Goal: Transaction & Acquisition: Purchase product/service

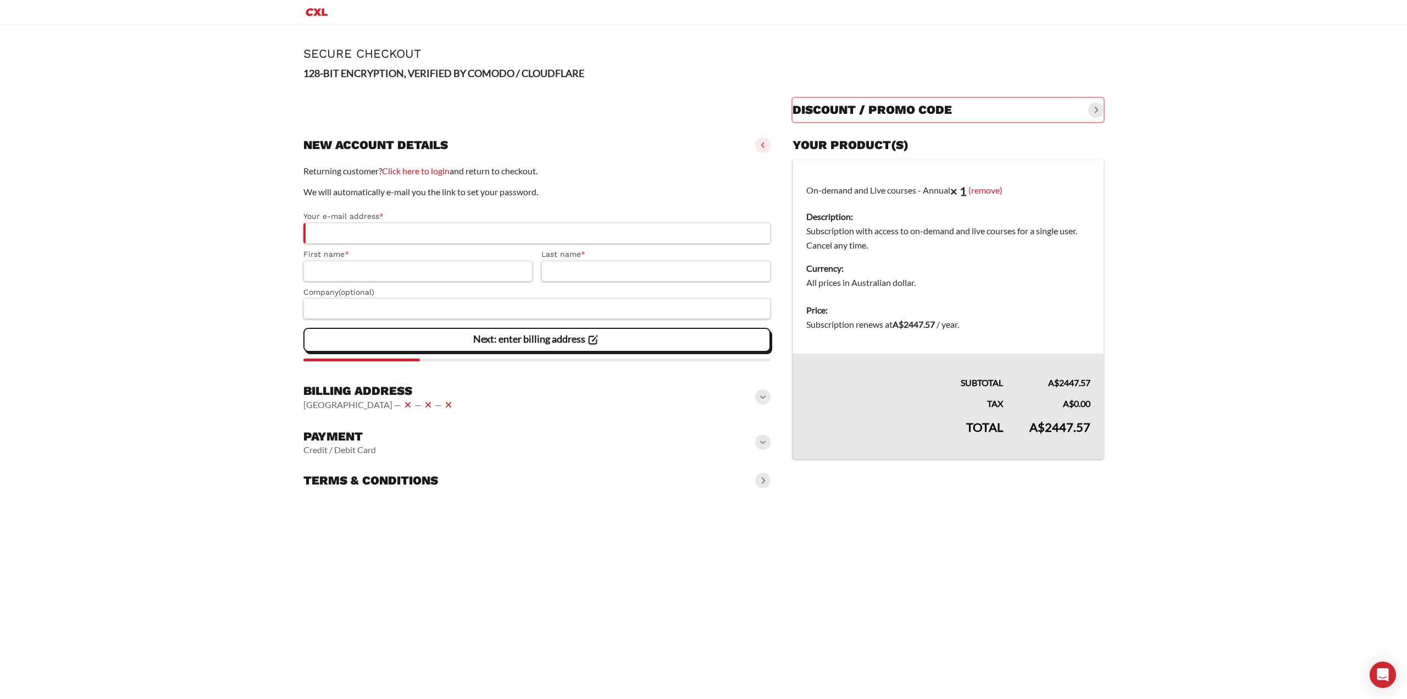
click at [391, 150] on h3 "New account details" at bounding box center [375, 144] width 145 height 15
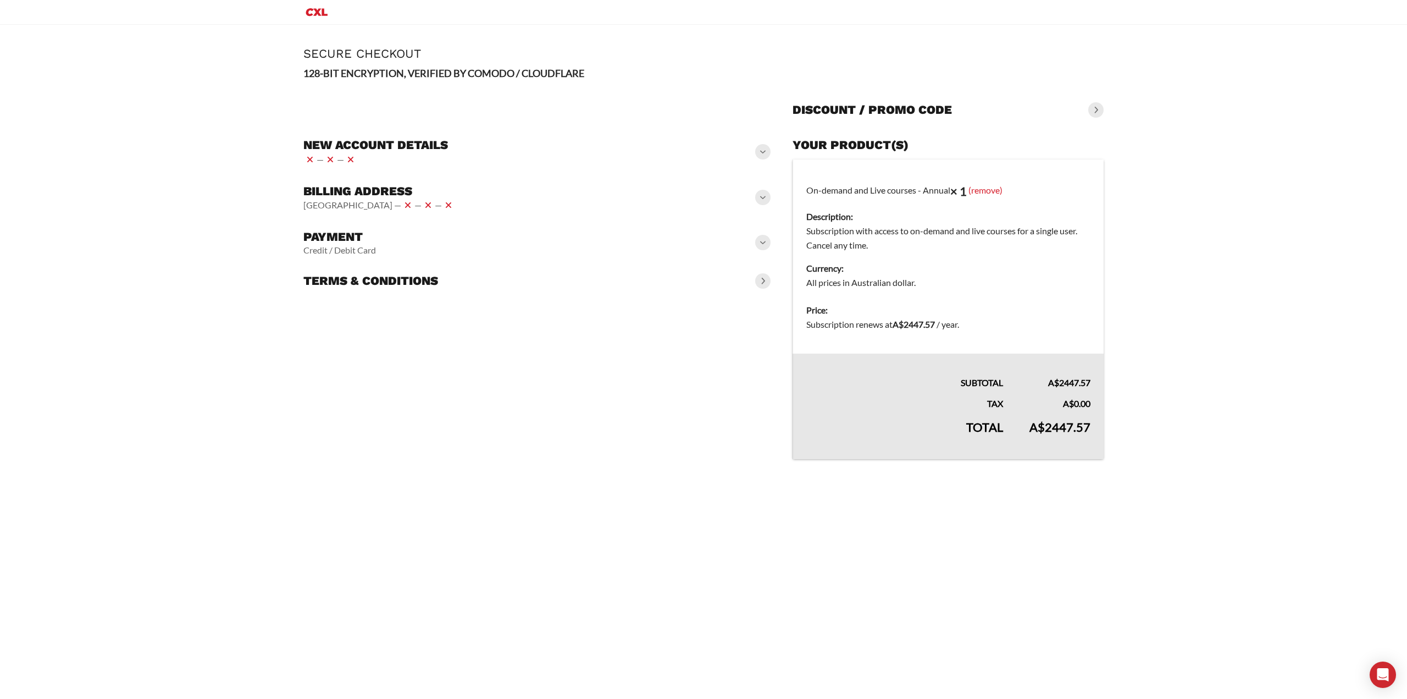
click at [398, 140] on h3 "New account details" at bounding box center [375, 144] width 145 height 15
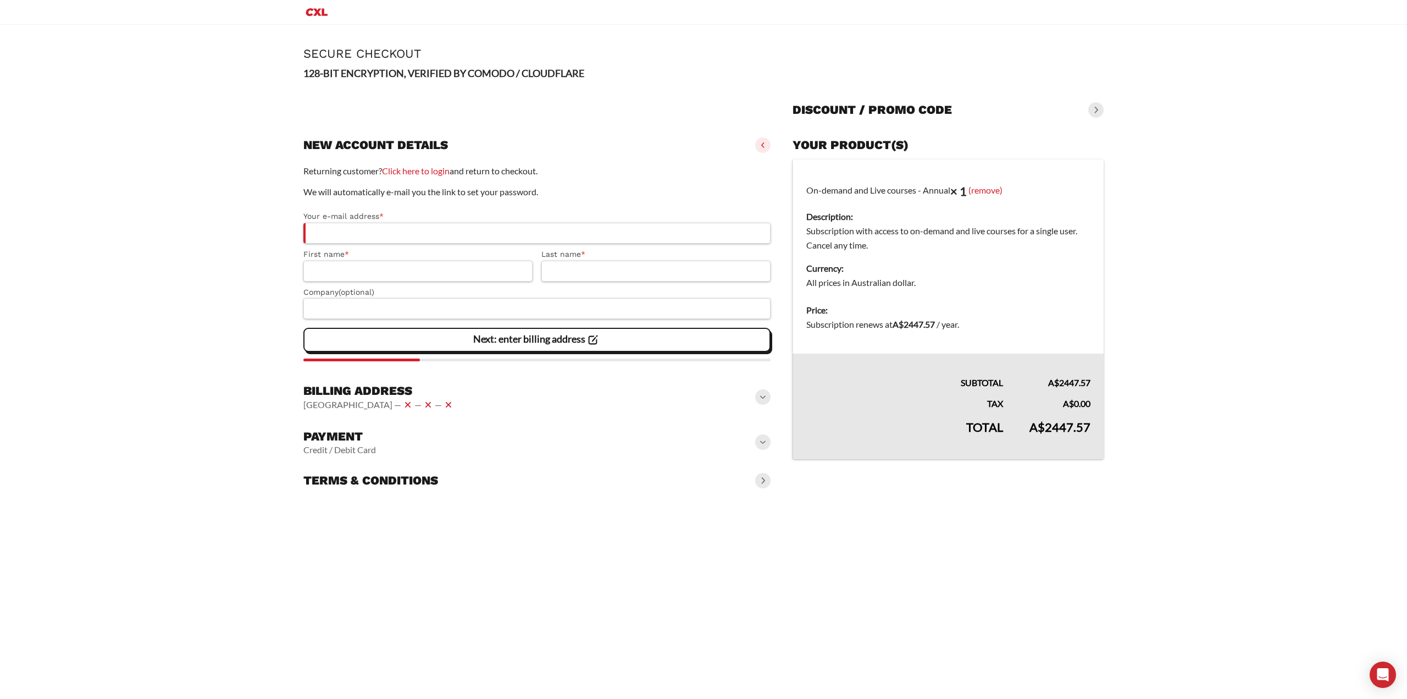
click at [509, 491] on div "Terms & conditions" at bounding box center [536, 480] width 467 height 24
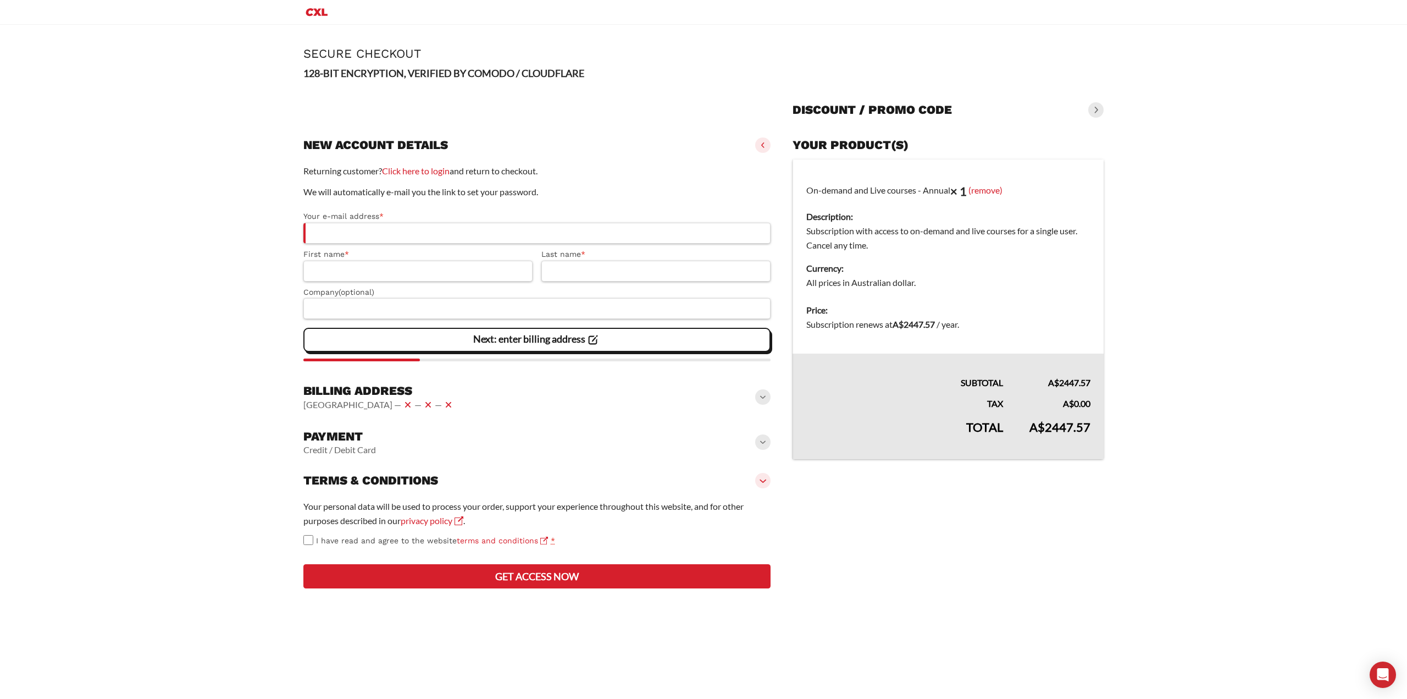
click at [513, 489] on div "Terms & conditions" at bounding box center [536, 480] width 467 height 24
